Goal: Check status: Check status

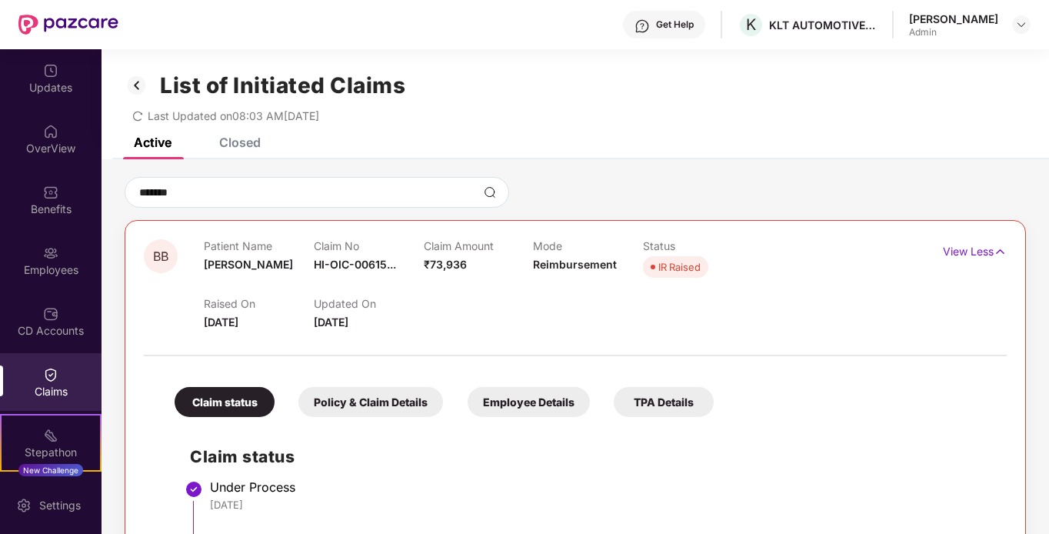
scroll to position [87, 0]
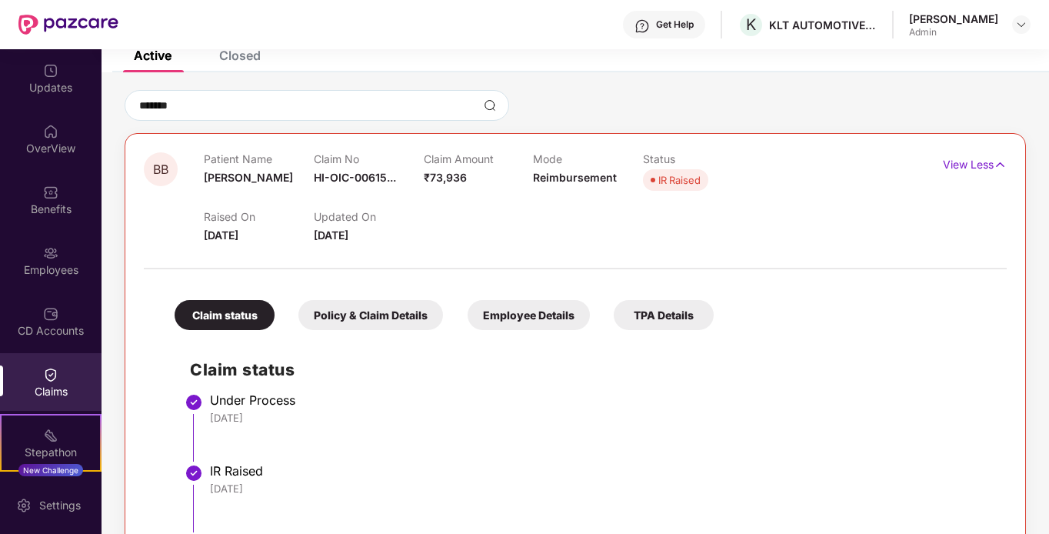
click at [361, 321] on div "Policy & Claim Details" at bounding box center [370, 315] width 145 height 30
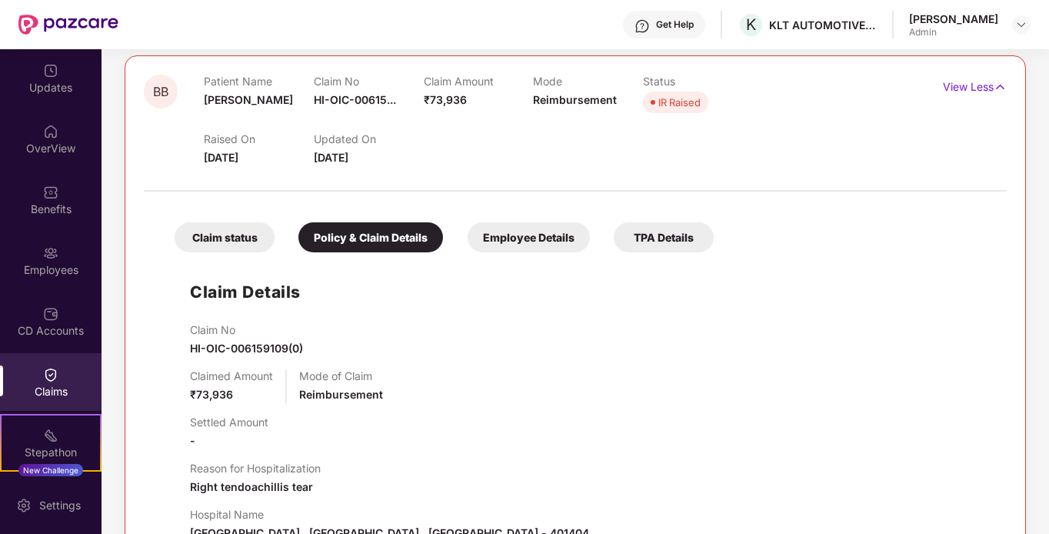
scroll to position [0, 0]
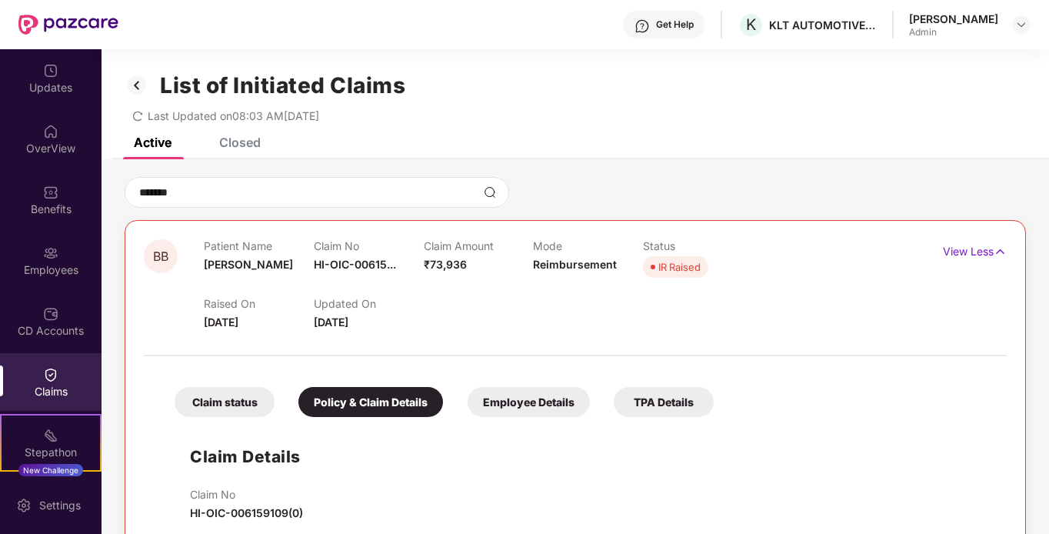
click at [512, 402] on div "Employee Details" at bounding box center [529, 402] width 122 height 30
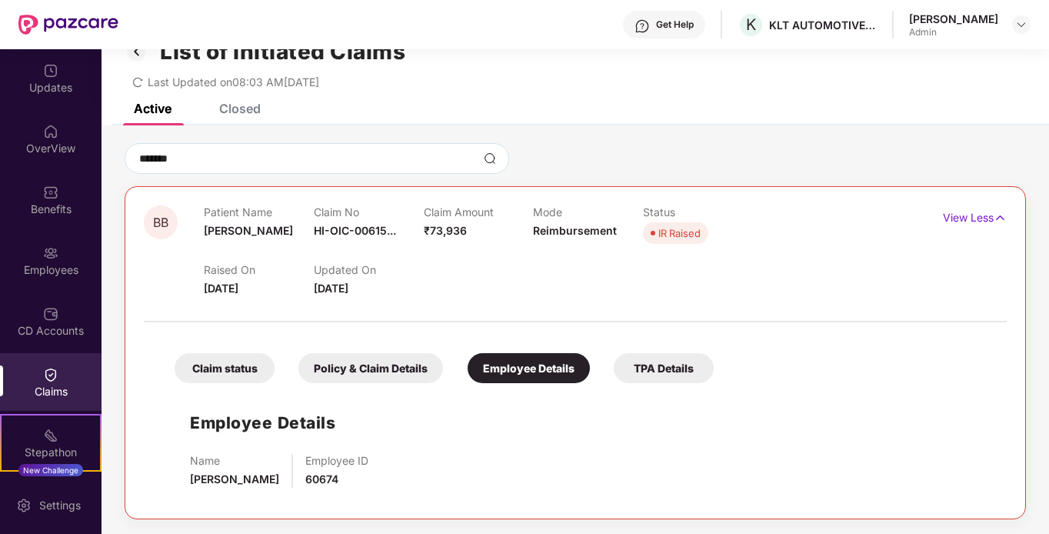
scroll to position [49, 0]
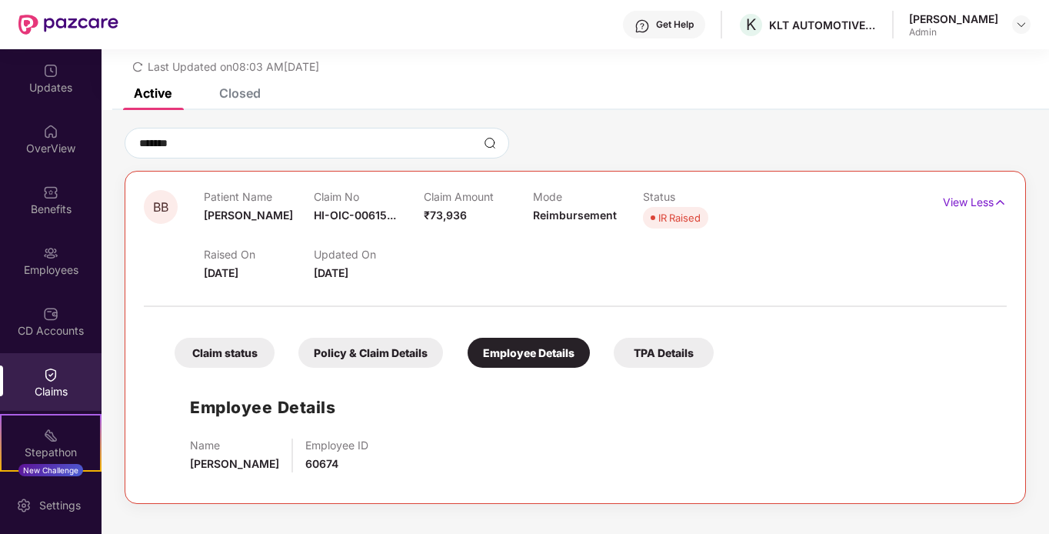
click at [634, 353] on div "TPA Details" at bounding box center [664, 353] width 100 height 30
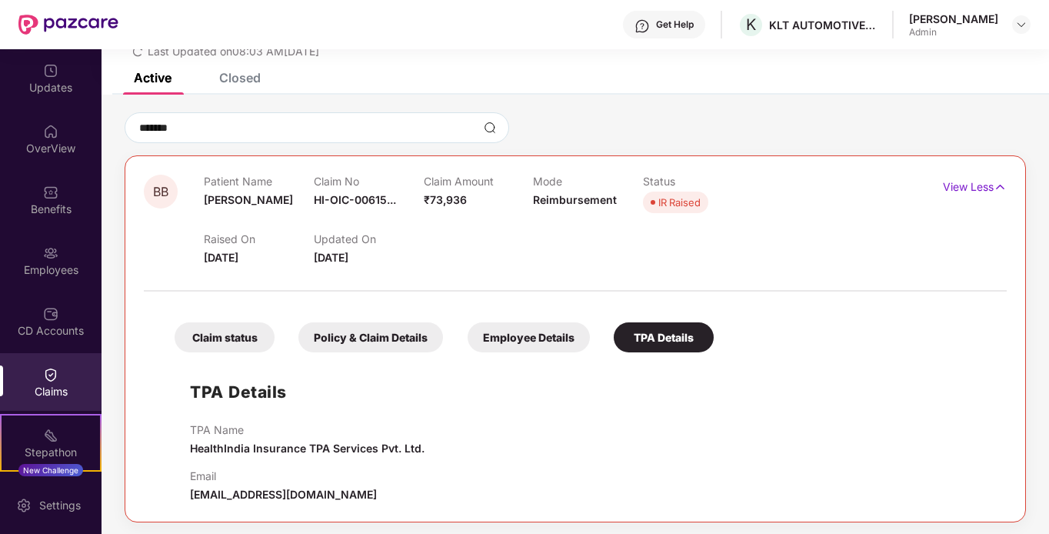
scroll to position [68, 0]
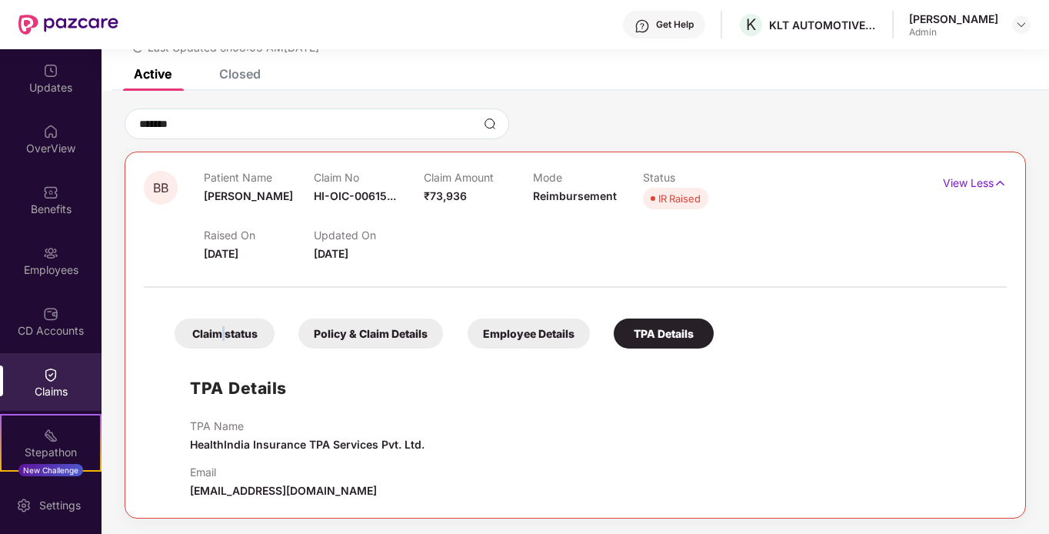
click at [223, 339] on div "Claim status" at bounding box center [225, 333] width 100 height 30
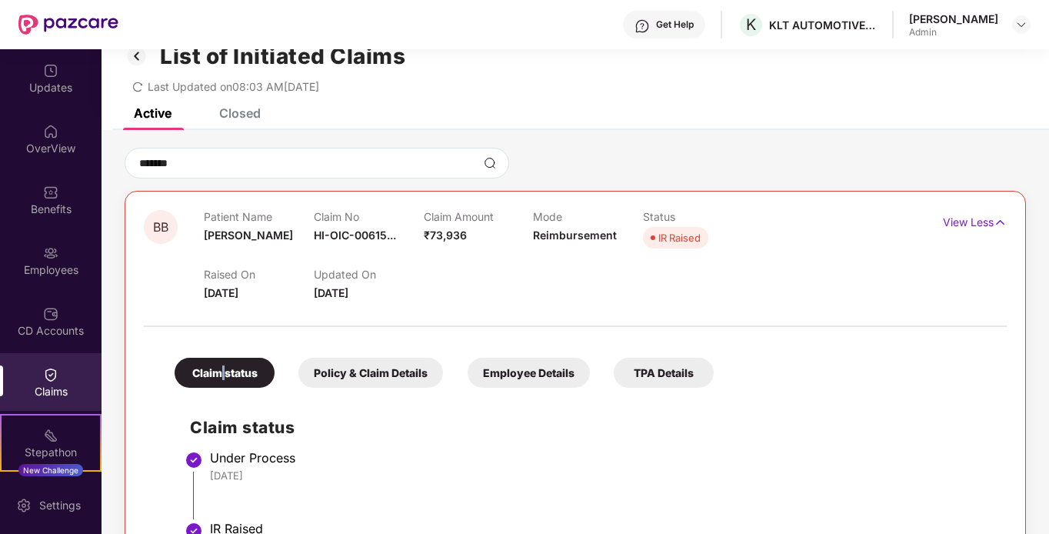
scroll to position [0, 0]
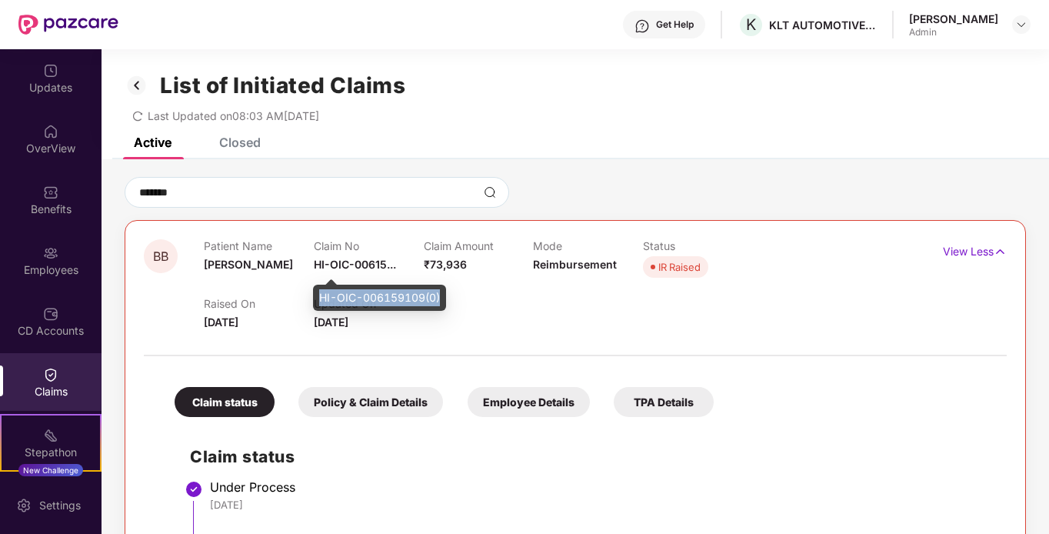
drag, startPoint x: 441, startPoint y: 297, endPoint x: 315, endPoint y: 297, distance: 125.4
click at [315, 297] on div "HI-OIC-006159109(0)" at bounding box center [379, 298] width 133 height 26
copy div "HI-OIC-006159109(0)"
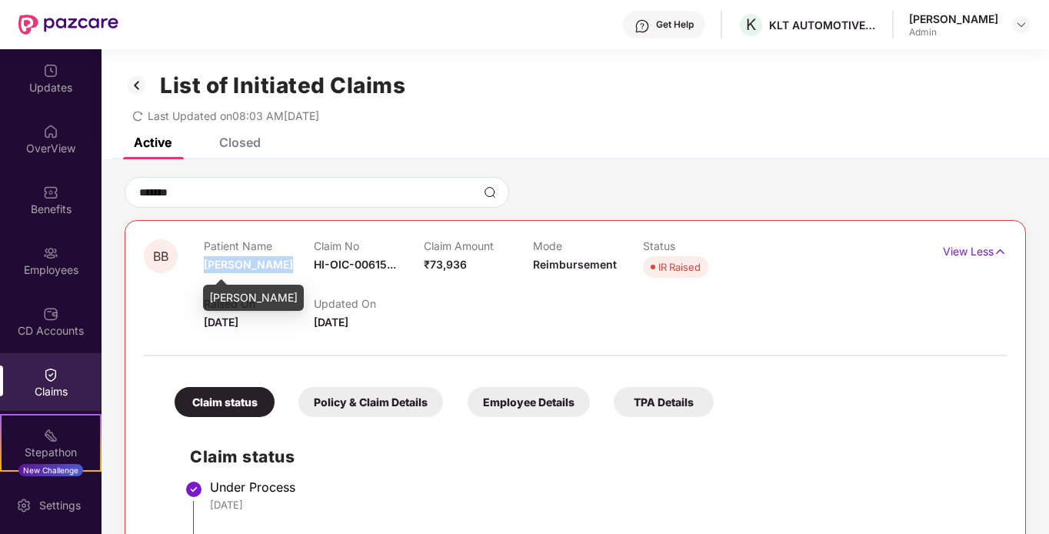
drag, startPoint x: 285, startPoint y: 268, endPoint x: 205, endPoint y: 267, distance: 79.2
click at [205, 267] on div "Patient Name [PERSON_NAME]" at bounding box center [259, 260] width 110 height 42
copy span "[PERSON_NAME]"
click at [290, 280] on div "Patient Name [PERSON_NAME]" at bounding box center [259, 260] width 110 height 42
